Goal: Information Seeking & Learning: Learn about a topic

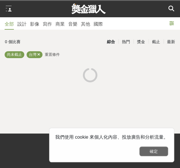
click at [161, 152] on button "確定" at bounding box center [153, 152] width 29 height 10
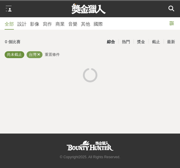
click at [16, 57] on span "尚未截止" at bounding box center [14, 54] width 15 height 4
drag, startPoint x: 20, startPoint y: 56, endPoint x: 2, endPoint y: 79, distance: 29.2
click at [2, 79] on div "0 個比賽 綜合 熱門 獎金 截止 最新 尚未截止 台灣 重置條件" at bounding box center [90, 62] width 180 height 50
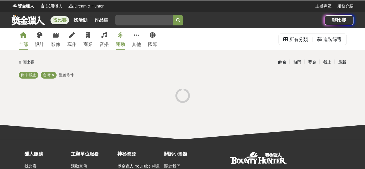
click at [26, 37] on icon at bounding box center [23, 35] width 7 height 6
click at [53, 75] on icon at bounding box center [52, 75] width 3 height 4
click at [59, 20] on link "找比賽" at bounding box center [59, 20] width 18 height 8
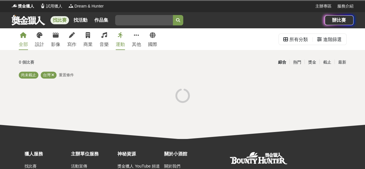
click at [59, 20] on link "找比賽" at bounding box center [59, 20] width 18 height 8
click at [64, 74] on span "重置條件" at bounding box center [66, 75] width 15 height 4
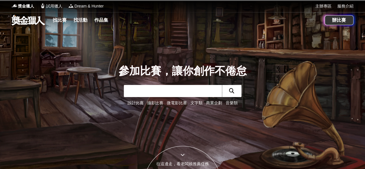
click at [216, 103] on link "商業企劃" at bounding box center [214, 102] width 16 height 5
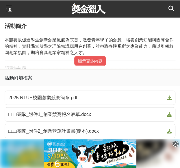
scroll to position [257, 0]
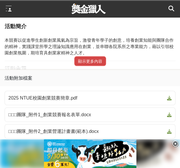
click at [93, 62] on button "顯示更多內容" at bounding box center [90, 61] width 32 height 10
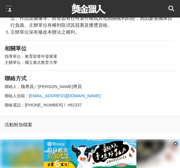
scroll to position [663, 0]
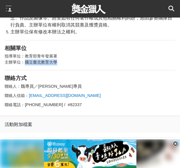
drag, startPoint x: 56, startPoint y: 65, endPoint x: 24, endPoint y: 62, distance: 32.4
click at [24, 62] on p "指導單位：教育部青年發展署 主辦單位：國立臺北教育大學" at bounding box center [90, 59] width 170 height 12
copy p "國立臺北教育大學"
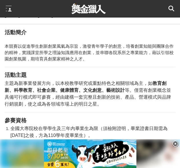
scroll to position [336, 0]
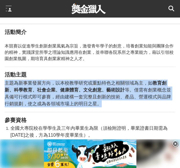
drag, startPoint x: 5, startPoint y: 83, endPoint x: 100, endPoint y: 108, distance: 98.2
click at [100, 106] on span "主題為新事業發展方向，以本校教學研究或重點特色之相關領域為主，如 教育創新、科學教育、社會企業、健康體育、文化創意、藝術設計 等。僅需有創業概念並具備可行模式…" at bounding box center [88, 94] width 166 height 26
copy span "主題為新事業發展方向，以本校教學研究或重點特色之相關領域為主，如 教育創新、科學教育、社會企業、健康體育、文化創意、藝術設計 等。僅需有創業概念並具備可行模式…"
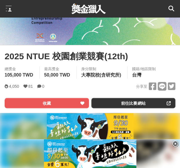
scroll to position [138, 0]
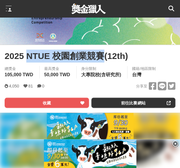
drag, startPoint x: 103, startPoint y: 55, endPoint x: 29, endPoint y: 57, distance: 74.4
click at [29, 57] on span "2025 NTUE 校園創業競賽(12th)" at bounding box center [66, 56] width 123 height 13
copy span "NTUE 校園創業競賽"
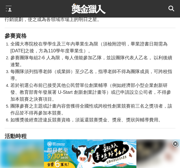
scroll to position [420, 0]
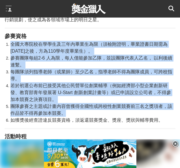
drag, startPoint x: 70, startPoint y: 113, endPoint x: 12, endPoint y: 42, distance: 91.5
click at [12, 42] on ol "全國大專院校在學學生及三年內畢業生為限（須檢附證明，畢業證書日期需為[DATE]之後，方為110學年度畢業生）。 參賽團隊每組2-6 人為限，每人僅能參加乙隊…" at bounding box center [90, 82] width 170 height 83
copy ol "全國大專院校在學學生及三年內畢業生為限（須檢附證明，畢業證書日期需為[DATE]之後，方為110學年度畢業生）。 參賽團隊每組2-6 人為限，每人僅能參加乙隊…"
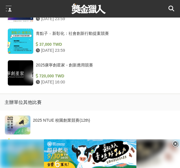
scroll to position [1224, 0]
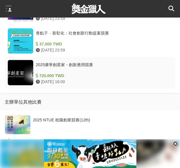
click at [80, 68] on div "2025康寧創星家 - 創新應用競賽" at bounding box center [103, 67] width 134 height 11
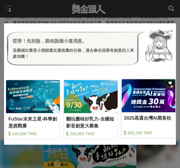
scroll to position [0, 59]
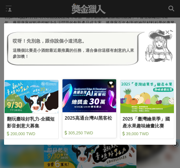
click at [132, 102] on img at bounding box center [147, 96] width 54 height 33
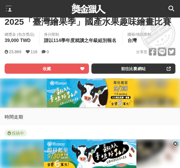
scroll to position [285, 0]
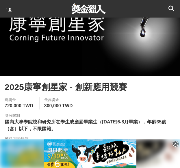
scroll to position [106, 0]
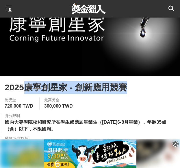
drag, startPoint x: 27, startPoint y: 87, endPoint x: 126, endPoint y: 92, distance: 99.3
click at [126, 92] on span "2025康寧創星家 - 創新應用競賽" at bounding box center [66, 87] width 122 height 13
copy span "康寧創星家 - 創新應用競賽"
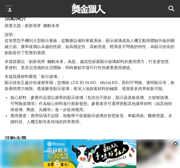
scroll to position [445, 0]
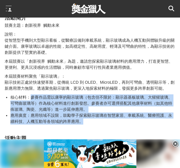
drag, startPoint x: 31, startPoint y: 99, endPoint x: 83, endPoint y: 123, distance: 57.4
click at [83, 123] on ul "核心材料：參賽作品需以康寧的顯示玻璃（包含但不限於：顯示器基板玻璃、大猩猩玻璃、可彎曲玻璃等）作為核心材料進行創新發想。參賽者亦可選擇搭配其他康寧材料（如其他…" at bounding box center [90, 110] width 170 height 30
copy ul "參賽作品需以康寧的顯示玻璃（包含但不限於：顯示器基板玻璃、大猩猩玻璃、可彎曲玻璃等）作為核心材料進行創新發想。參賽者亦可選擇搭配其他康寧材料（如其他特殊玻璃、…"
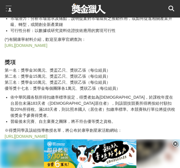
scroll to position [613, 0]
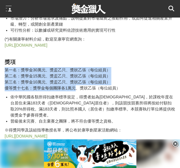
drag, startPoint x: 74, startPoint y: 90, endPoint x: 3, endPoint y: 71, distance: 73.6
copy p "第一名：獎學金30萬元、獎盃乙只、獎狀乙張（每位組員） 第二名：獎學金15萬元、獎盃乙只、獎狀乙張（每位組員） 第三名：獎學金10萬元、獎盃乙只、獎狀乙張（每…"
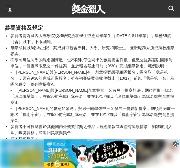
scroll to position [719, 0]
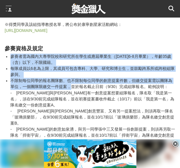
drag, startPoint x: 71, startPoint y: 81, endPoint x: 12, endPoint y: 50, distance: 67.1
click at [12, 54] on ul "參賽者需為國內大專學院校和研究所在學生或應屆畢業生（[DATE]6-8月畢業），年齡35歲（含）以下，不限國籍。 每隊成員以6名為上限，其成員可包含專科、大學…" at bounding box center [90, 139] width 170 height 170
copy ul "參賽者需為國內大專學院校和研究所在學生或應屆畢業生（[DATE]6-8月畢業），年齡35歲（含）以下，不限國籍。 每隊成員以6名為上限，其成員可包含專科、大學…"
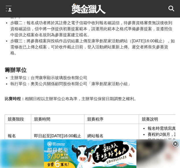
scroll to position [945, 0]
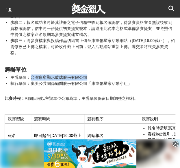
drag, startPoint x: 32, startPoint y: 61, endPoint x: 91, endPoint y: 63, distance: 58.9
click at [91, 75] on li "主辦單位：台灣康寧顯示玻璃股份有限公司" at bounding box center [92, 78] width 165 height 6
copy li "台灣康寧顯示玻璃股份有限公司"
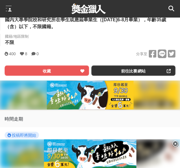
scroll to position [209, 0]
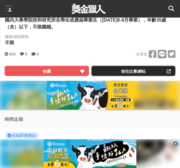
click at [122, 68] on link "前往比賽網站" at bounding box center [133, 71] width 84 height 10
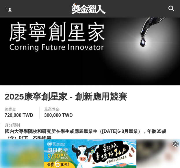
scroll to position [97, 0]
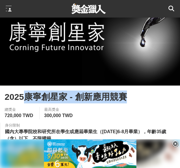
drag, startPoint x: 25, startPoint y: 96, endPoint x: 127, endPoint y: 104, distance: 101.8
click at [127, 104] on span "2025康寧創星家 - 創新應用競賽" at bounding box center [66, 97] width 122 height 13
copy span "康寧創星家 - 創新應用競賽"
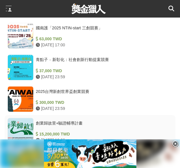
scroll to position [1823, 0]
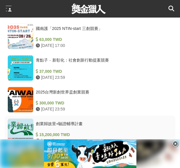
click at [69, 89] on div "2025台灣新創世界盃創業競賽" at bounding box center [103, 94] width 134 height 11
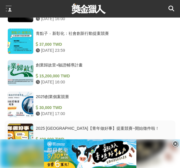
scroll to position [1194, 0]
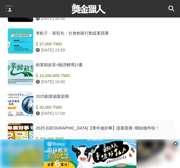
click at [98, 132] on div "2025 [GEOGRAPHIC_DATA]【青年做好事】提案競賽~開始徵件啦！" at bounding box center [103, 130] width 134 height 11
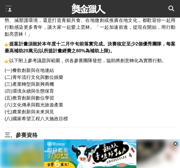
scroll to position [451, 0]
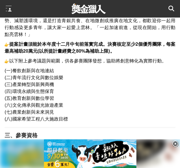
click at [67, 120] on span "(八)國家希望工程八大施政目標" at bounding box center [36, 119] width 63 height 5
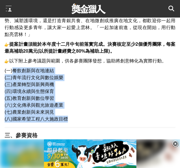
drag, startPoint x: 67, startPoint y: 120, endPoint x: 14, endPoint y: 75, distance: 70.4
click at [14, 75] on p "(一)餐飲創新與在地連結 (二)青年流行文化與數位娛樂 (三)產業轉型與新興商機 (四) 環境永續與生態保育 (五)教育創新與數位學習 (六) 文化傳承與觀光…" at bounding box center [90, 94] width 170 height 55
click at [145, 98] on p "(一)餐飲創新與在地連結 (二)青年流行文化與數位娛樂 (三)產業轉型與新興商機 (四) 環境永續與生態保育 (五)教育創新與數位學習 (六) 文化傳承與觀光…" at bounding box center [90, 94] width 170 height 55
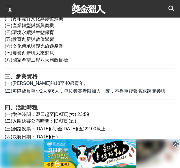
scroll to position [510, 0]
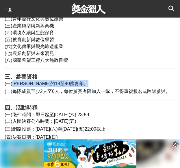
drag, startPoint x: 12, startPoint y: 86, endPoint x: 109, endPoint y: 98, distance: 97.8
click at [109, 98] on div "活動主題 2025 [GEOGRAPHIC_DATA]【青年做好事】提案競賽活動 一、活動緣起 雲林縣政府致力於透過多元化的青年公共事務參與機制，提升青年在地…" at bounding box center [90, 155] width 170 height 601
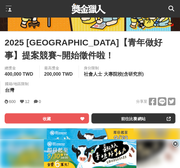
scroll to position [151, 0]
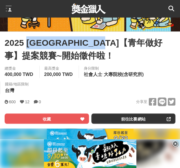
drag, startPoint x: 30, startPoint y: 44, endPoint x: 146, endPoint y: 46, distance: 116.2
click at [146, 46] on span "2025 [GEOGRAPHIC_DATA]【青年做好事】提案競賽~開始徵件啦！" at bounding box center [90, 49] width 170 height 26
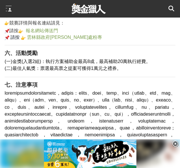
scroll to position [704, 0]
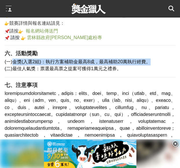
drag, startPoint x: 13, startPoint y: 65, endPoint x: 148, endPoint y: 66, distance: 135.5
click at [148, 64] on span "(一)金獎(入選2組)：執行方案補助金最高8成，最高補助20萬執行經費。" at bounding box center [78, 61] width 146 height 5
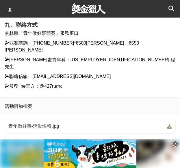
scroll to position [880, 0]
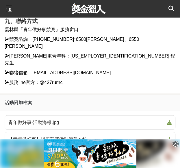
drag, startPoint x: 28, startPoint y: 49, endPoint x: 50, endPoint y: 50, distance: 22.2
click at [50, 7] on span "主辦單位：雲林縣政府" at bounding box center [28, 4] width 46 height 5
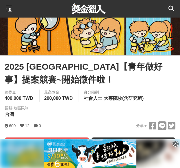
scroll to position [194, 0]
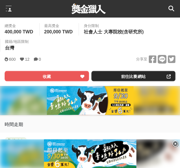
click at [130, 75] on link "前往比賽網站" at bounding box center [133, 76] width 84 height 10
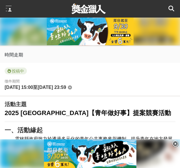
scroll to position [264, 0]
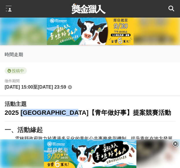
drag, startPoint x: 110, startPoint y: 112, endPoint x: 22, endPoint y: 115, distance: 87.1
click at [22, 115] on strong "2025 [GEOGRAPHIC_DATA]【青年做好事】提案競賽活動" at bounding box center [88, 112] width 166 height 7
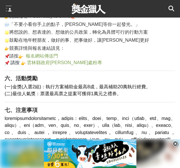
scroll to position [685, 0]
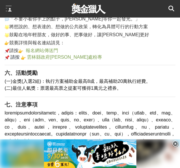
click at [173, 145] on icon at bounding box center [175, 144] width 6 height 6
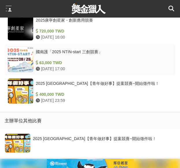
scroll to position [1377, 0]
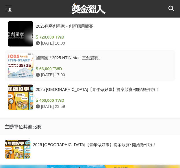
click at [82, 66] on div "國南護「2025 NTIN-start 三創競賽」" at bounding box center [103, 60] width 134 height 11
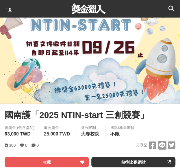
scroll to position [88, 0]
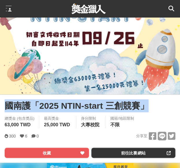
drag, startPoint x: 5, startPoint y: 104, endPoint x: 153, endPoint y: 113, distance: 148.8
click at [153, 113] on div "國南護「2025 NTIN-start 三創競賽」 收藏 前往比賽網站" at bounding box center [90, 107] width 170 height 16
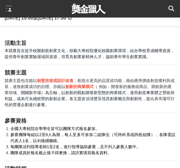
scroll to position [304, 0]
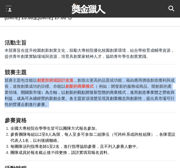
drag, startPoint x: 49, startPoint y: 104, endPoint x: 5, endPoint y: 80, distance: 50.6
click at [5, 80] on p "競賽主題包含能以 創意技術或設計改進 ，創造出更高的品質或功能，藉由應用價值創造獲利與成長，達致創業成功的目標。亦能以 創新的商業模式 （ 例如：開發新的服務…" at bounding box center [90, 93] width 170 height 30
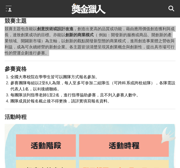
scroll to position [356, 0]
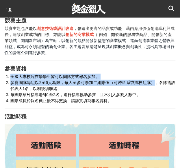
drag, startPoint x: 151, startPoint y: 84, endPoint x: 11, endPoint y: 80, distance: 140.2
click at [11, 80] on ol "全國大專校院在學學生皆可以團隊方式報名參加。 參賽團隊每組以2至6人為限，每人至多可參加二組隊伍（可跨科系或跨校組隊），各隊需設代表人1名，以利後續聯絡。 每…" at bounding box center [90, 89] width 170 height 30
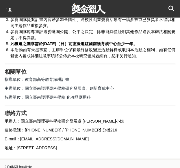
scroll to position [1093, 0]
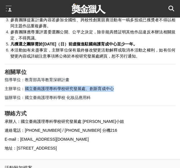
drag, startPoint x: 24, startPoint y: 94, endPoint x: 117, endPoint y: 93, distance: 93.1
click at [117, 92] on p "主辦單位：國立臺南護理專科學校研究發展處、創新育成中心" at bounding box center [90, 89] width 170 height 6
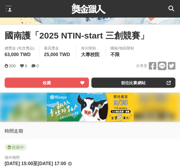
scroll to position [157, 0]
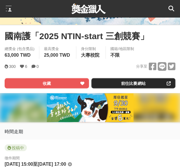
click at [108, 80] on link "前往比賽網站" at bounding box center [133, 83] width 84 height 10
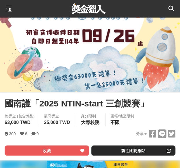
scroll to position [90, 0]
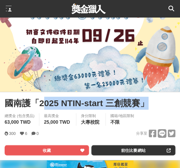
drag, startPoint x: 150, startPoint y: 106, endPoint x: 44, endPoint y: 105, distance: 106.1
click at [44, 105] on span "國南護「2025 NTIN-start 三創競賽」" at bounding box center [77, 103] width 144 height 13
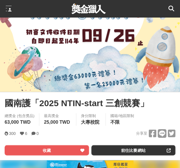
click at [39, 104] on span "國南護「2025 NTIN-start 三創競賽」" at bounding box center [77, 103] width 144 height 13
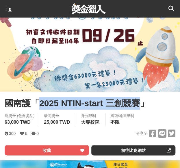
drag, startPoint x: 39, startPoint y: 104, endPoint x: 134, endPoint y: 101, distance: 94.6
click at [134, 101] on span "國南護「2025 NTIN-start 三創競賽」" at bounding box center [77, 103] width 144 height 13
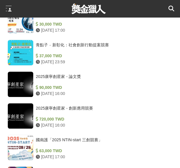
scroll to position [1605, 0]
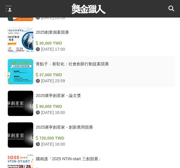
click at [64, 69] on div "青點子 ‧ 新彰化：社會創新行動提案競賽" at bounding box center [103, 66] width 134 height 11
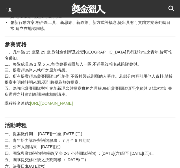
scroll to position [402, 0]
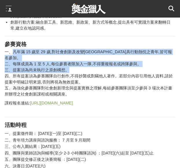
drag, startPoint x: 71, startPoint y: 65, endPoint x: 13, endPoint y: 52, distance: 59.6
click at [13, 52] on p "一、凡年滿 15 歲至 29 歲,對社會創新及改變[GEOGRAPHIC_DATA]具行動熱忱之青年,皆可報名參加。 二、每隊成員為 1 至 5 人,每位參賽…" at bounding box center [90, 73] width 170 height 48
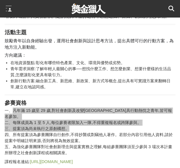
scroll to position [343, 0]
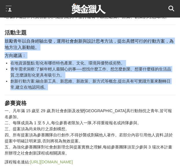
drag, startPoint x: 5, startPoint y: 43, endPoint x: 50, endPoint y: 88, distance: 63.6
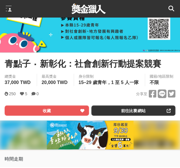
scroll to position [130, 0]
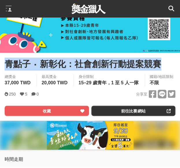
drag, startPoint x: 8, startPoint y: 66, endPoint x: 166, endPoint y: 62, distance: 158.3
click at [166, 62] on div "青點子 ‧ 新彰化：社會創新行動提案競賽" at bounding box center [90, 64] width 170 height 13
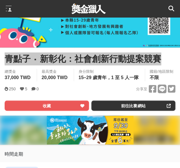
scroll to position [135, 0]
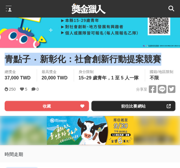
click at [127, 105] on link "前往比賽網站" at bounding box center [133, 106] width 84 height 10
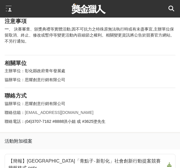
scroll to position [947, 0]
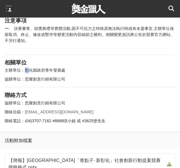
click at [25, 67] on p "主辦單位：彰化縣政府青年發展處" at bounding box center [90, 70] width 170 height 6
drag, startPoint x: 25, startPoint y: 61, endPoint x: 63, endPoint y: 63, distance: 37.8
click at [63, 67] on p "主辦單位：彰化縣政府青年發展處" at bounding box center [90, 70] width 170 height 6
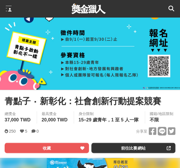
scroll to position [93, 0]
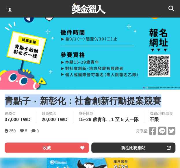
drag, startPoint x: 7, startPoint y: 101, endPoint x: 168, endPoint y: 102, distance: 161.2
click at [168, 102] on div "青點子 ‧ 新彰化：社會創新行動提案競賽" at bounding box center [90, 101] width 170 height 13
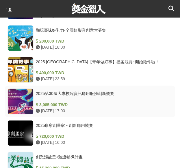
scroll to position [1248, 0]
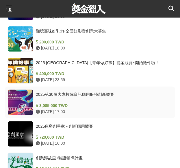
click at [84, 92] on div "2025第30屆大專校院資訊應用服務創新競賽" at bounding box center [103, 97] width 134 height 11
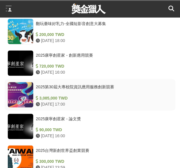
scroll to position [1270, 0]
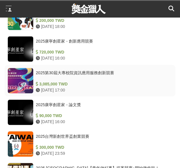
click at [77, 70] on div "2025第30屆大專校院資訊應用服務創新競賽" at bounding box center [103, 75] width 134 height 11
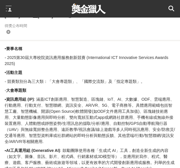
scroll to position [321, 0]
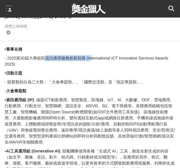
drag, startPoint x: 35, startPoint y: 62, endPoint x: 90, endPoint y: 56, distance: 55.7
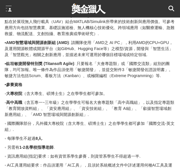
scroll to position [909, 0]
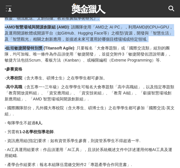
drag, startPoint x: 14, startPoint y: 93, endPoint x: 55, endPoint y: 53, distance: 57.1
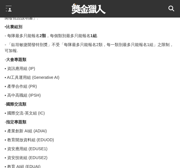
scroll to position [1111, 0]
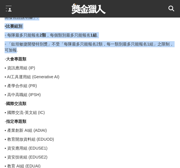
drag, startPoint x: 13, startPoint y: 44, endPoint x: 9, endPoint y: 56, distance: 12.5
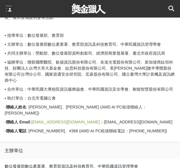
scroll to position [3585, 0]
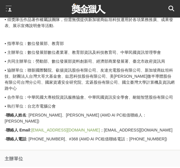
drag, startPoint x: 14, startPoint y: 50, endPoint x: 127, endPoint y: 46, distance: 113.1
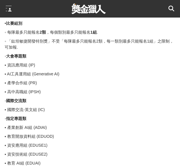
scroll to position [1094, 0]
